Goal: Task Accomplishment & Management: Manage account settings

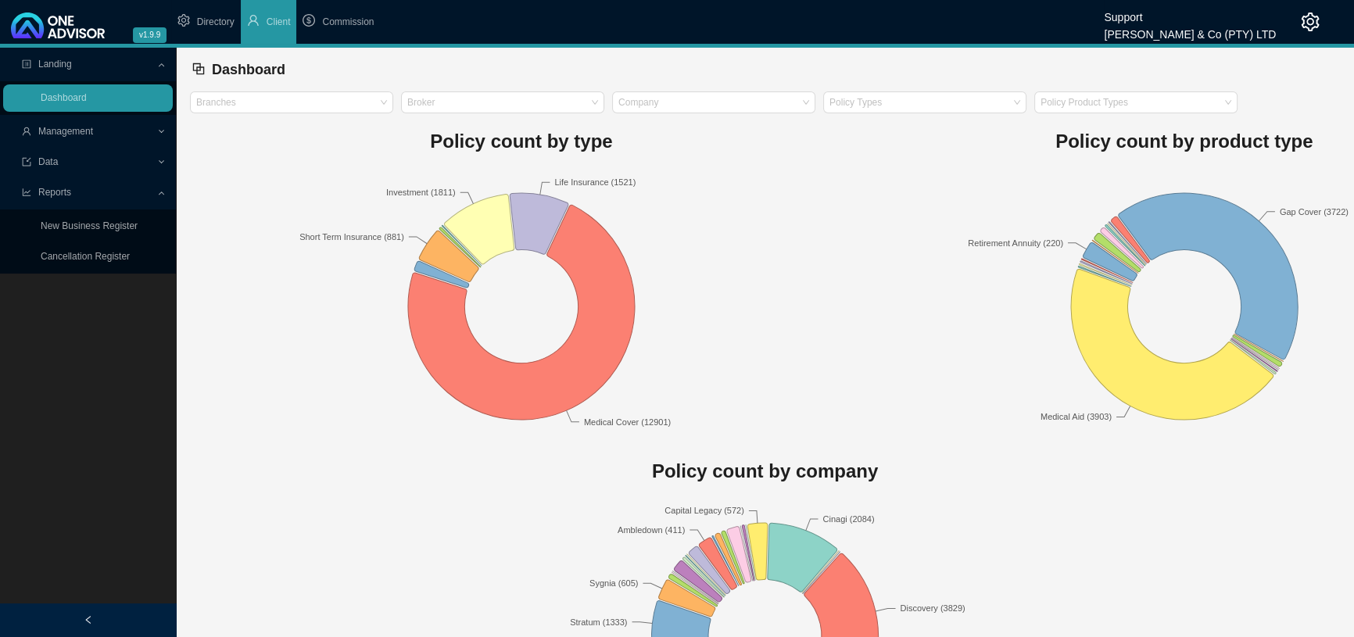
click at [89, 131] on span "Management" at bounding box center [65, 131] width 55 height 11
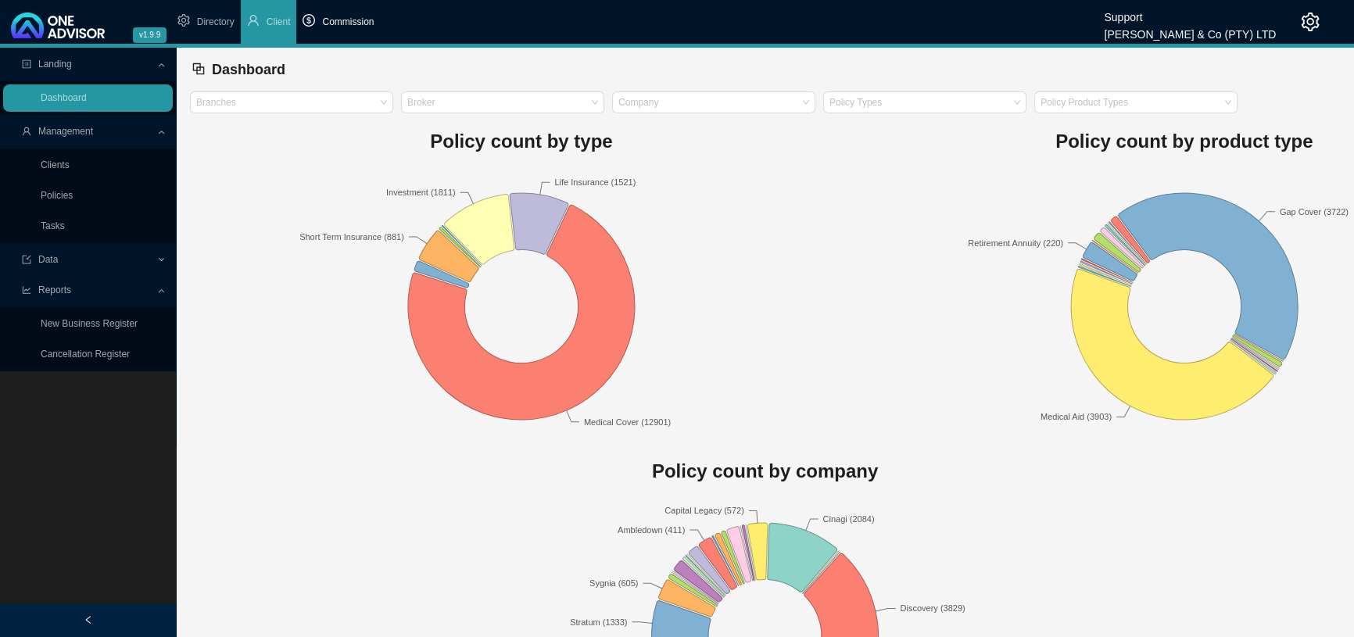
click at [352, 21] on span "Commission" at bounding box center [348, 21] width 52 height 11
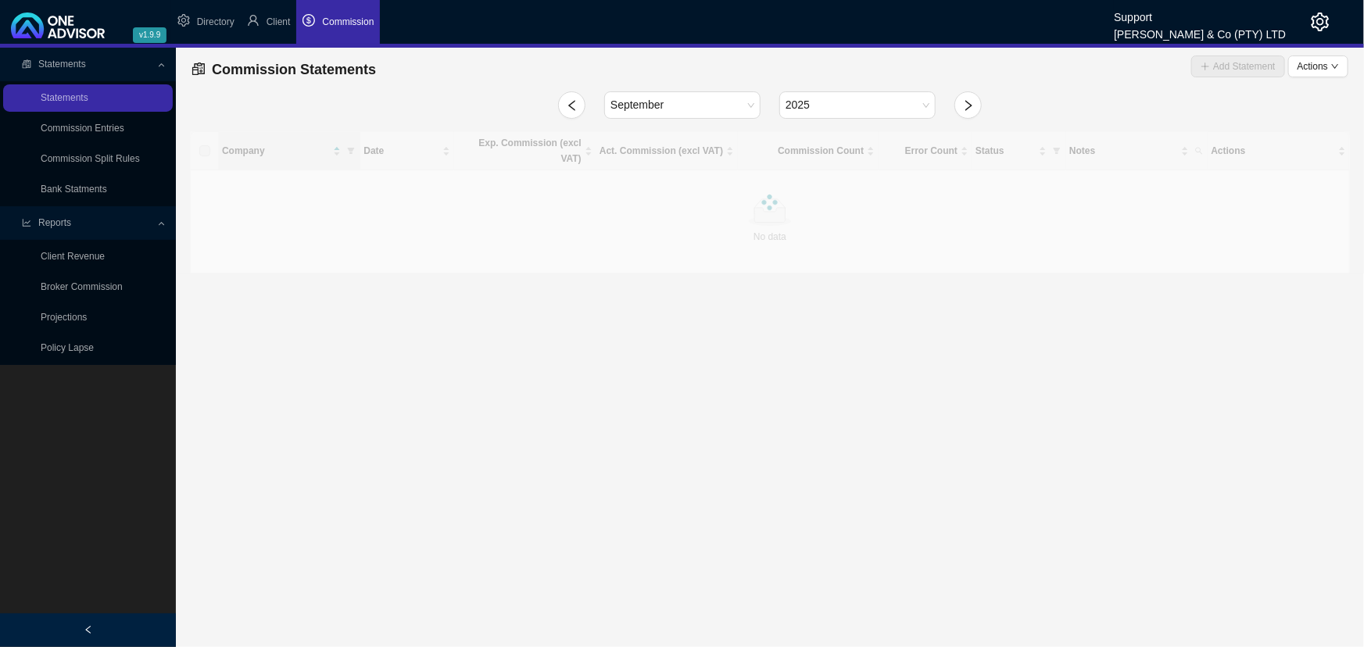
click at [1320, 19] on header "v1.9.9 Support [PERSON_NAME] & Co (PTY) LTD Directory Client Commission" at bounding box center [682, 24] width 1364 height 48
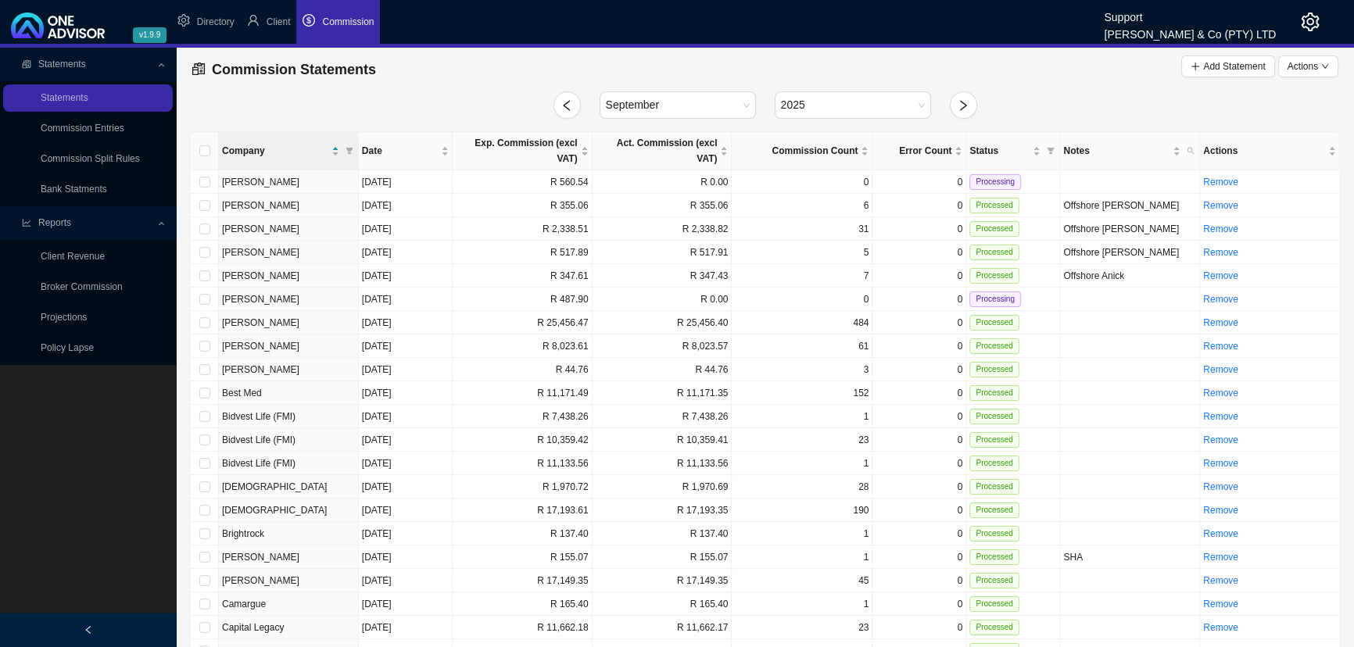
click at [1308, 20] on icon "setting" at bounding box center [1310, 22] width 19 height 19
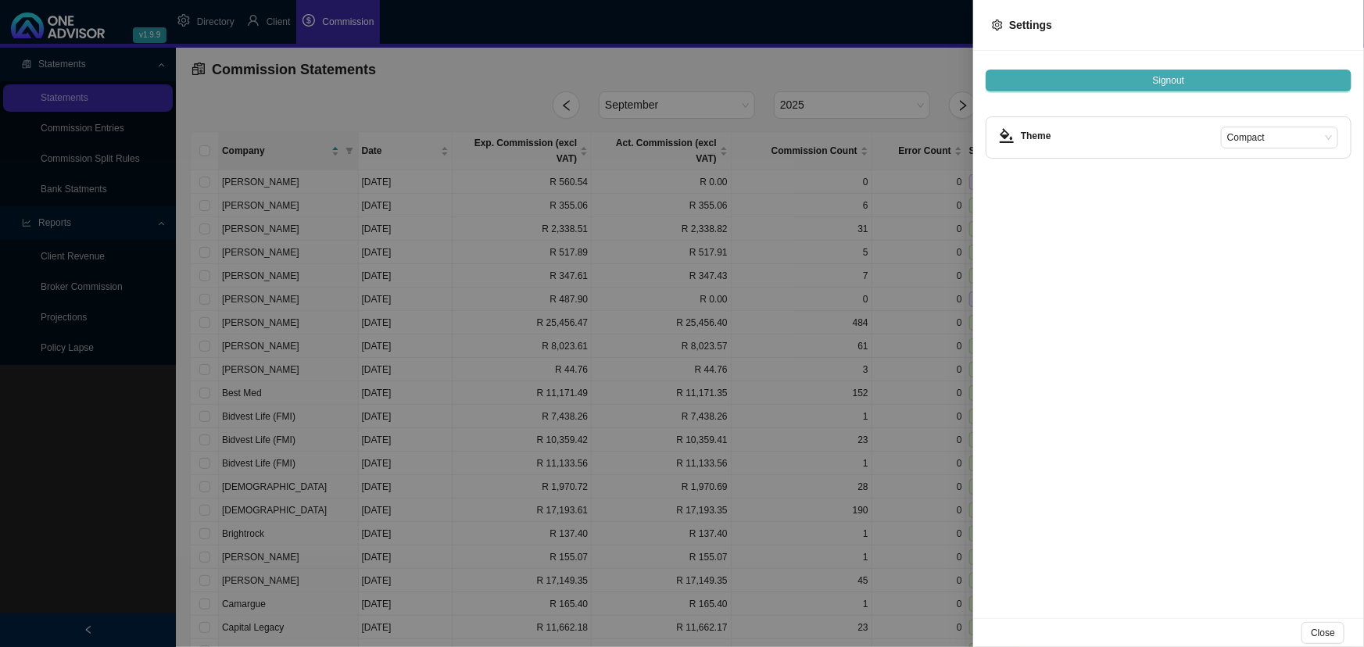
click at [1159, 78] on span "Signout" at bounding box center [1169, 81] width 32 height 16
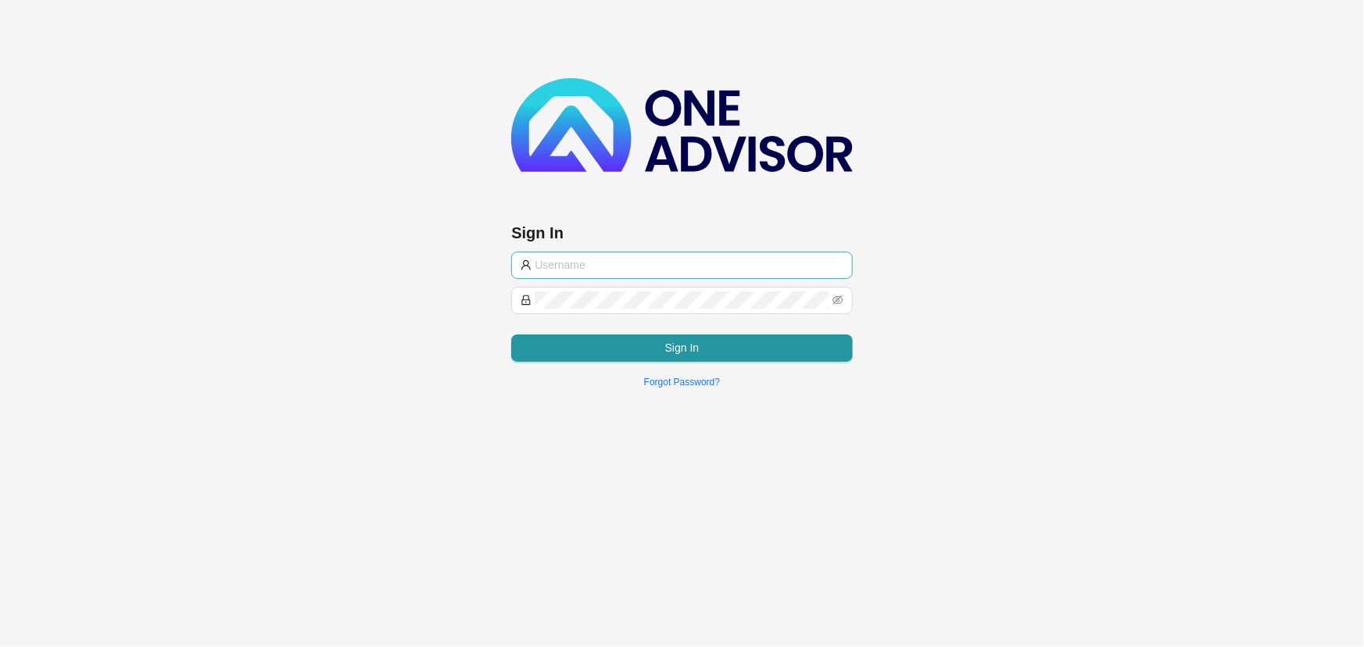
click at [656, 267] on input "text" at bounding box center [689, 264] width 308 height 17
type input "[PERSON_NAME][EMAIL_ADDRESS][DOMAIN_NAME]"
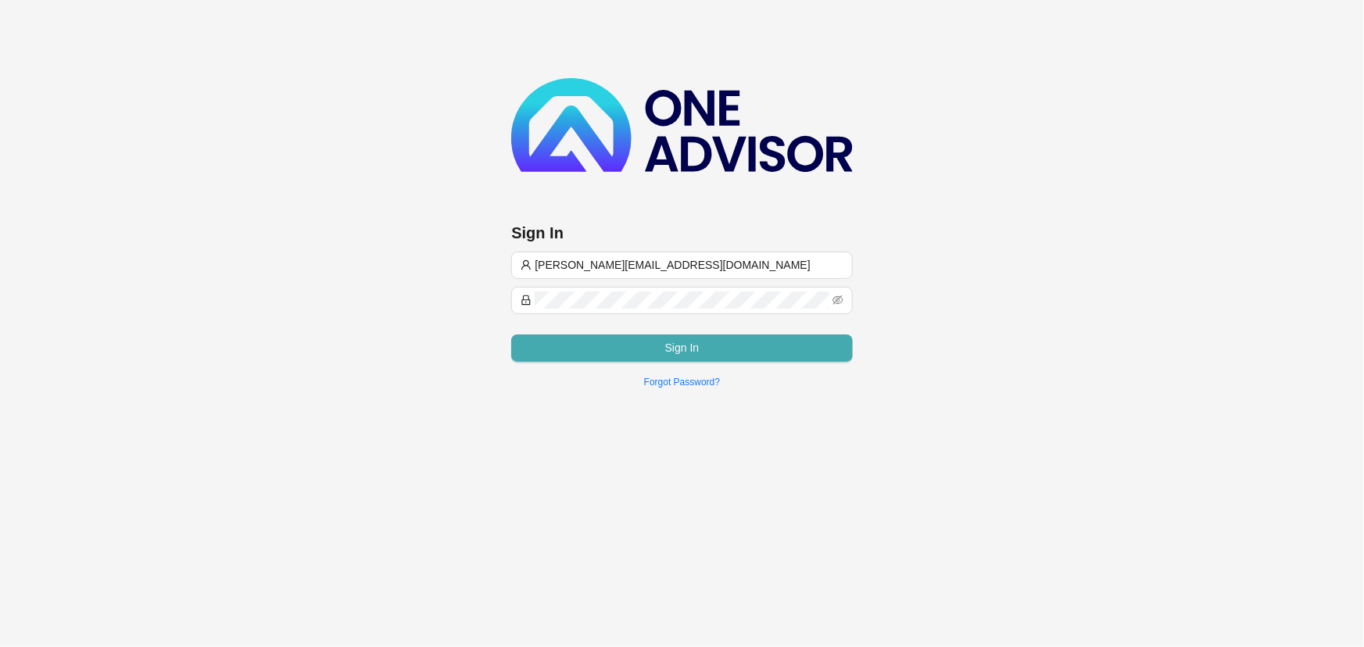
click at [661, 346] on button "Sign In" at bounding box center [681, 348] width 341 height 27
